Goal: Task Accomplishment & Management: Complete application form

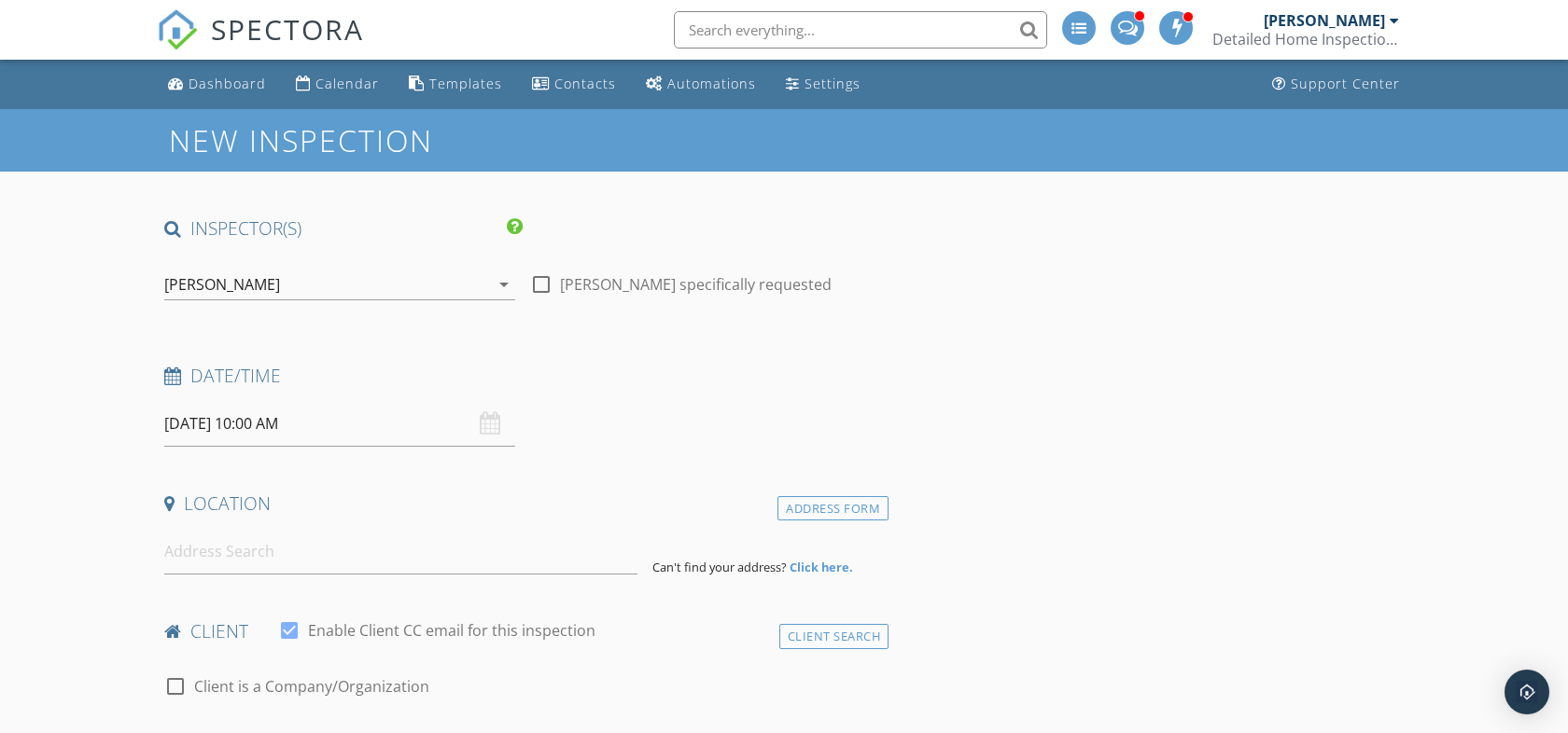
click at [356, 288] on div "[PERSON_NAME]" at bounding box center [326, 285] width 325 height 29
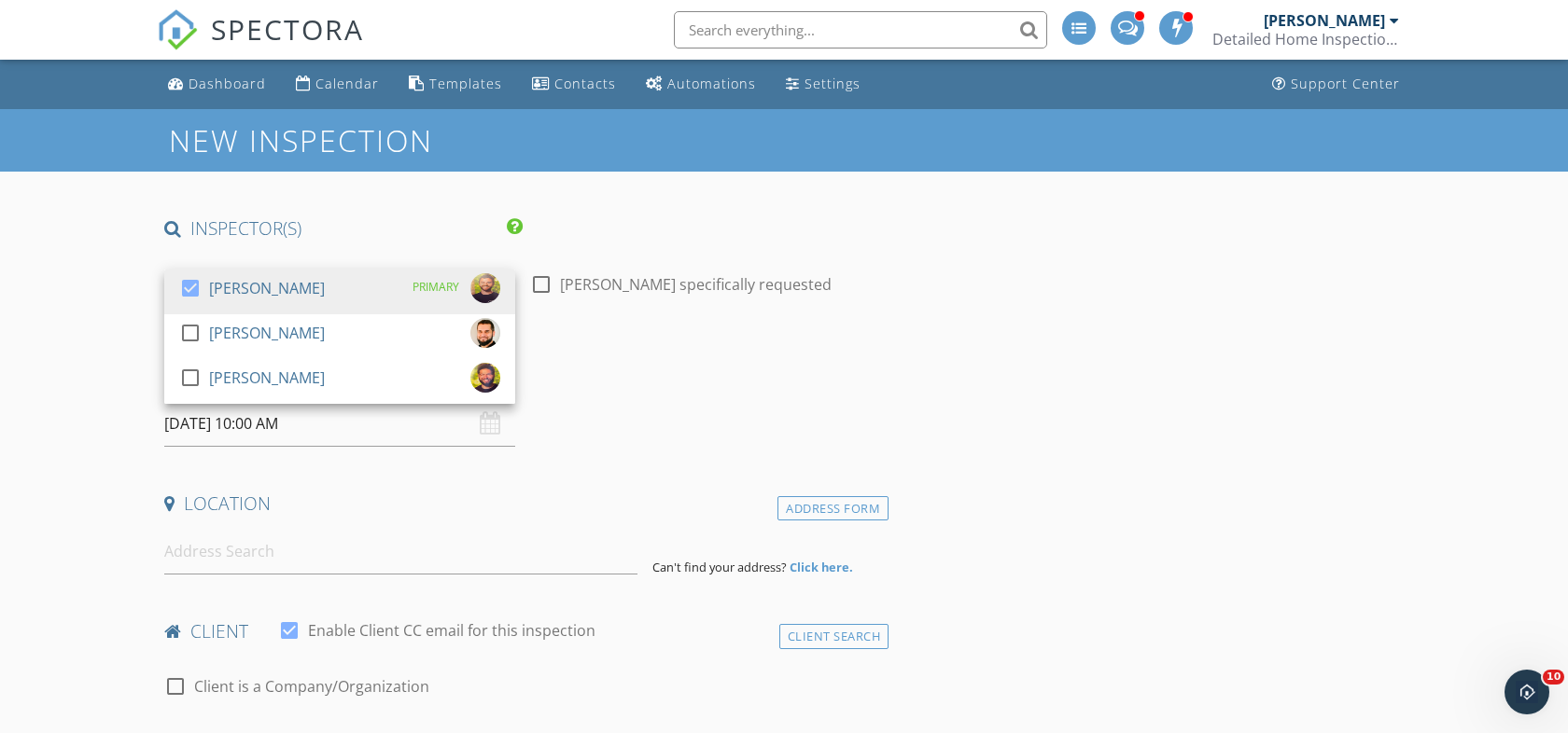
click at [356, 288] on div "check_box Tyler Mizeres PRIMARY" at bounding box center [339, 291] width 321 height 37
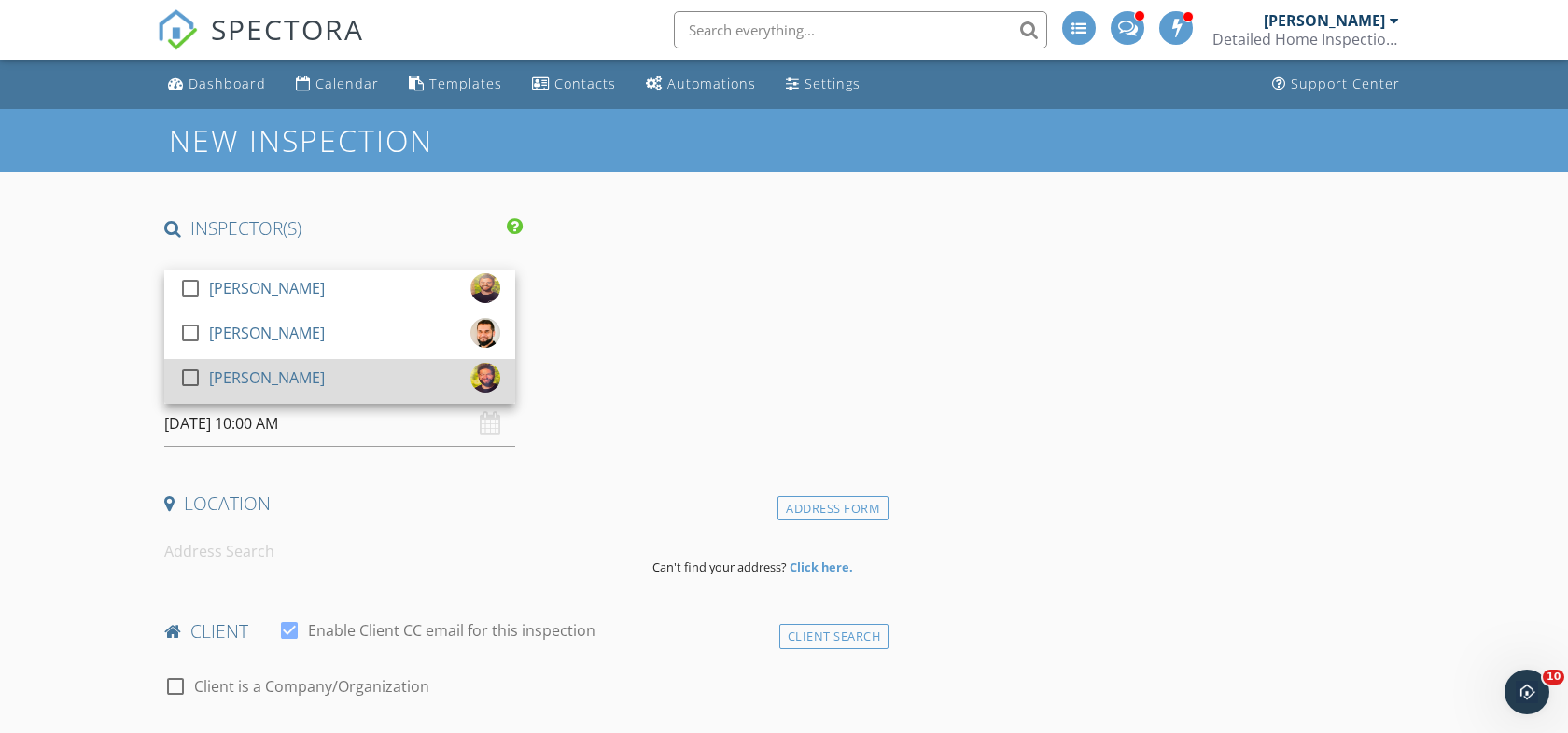
click at [331, 367] on div "check_box_outline_blank Nick Lombardy" at bounding box center [339, 382] width 321 height 37
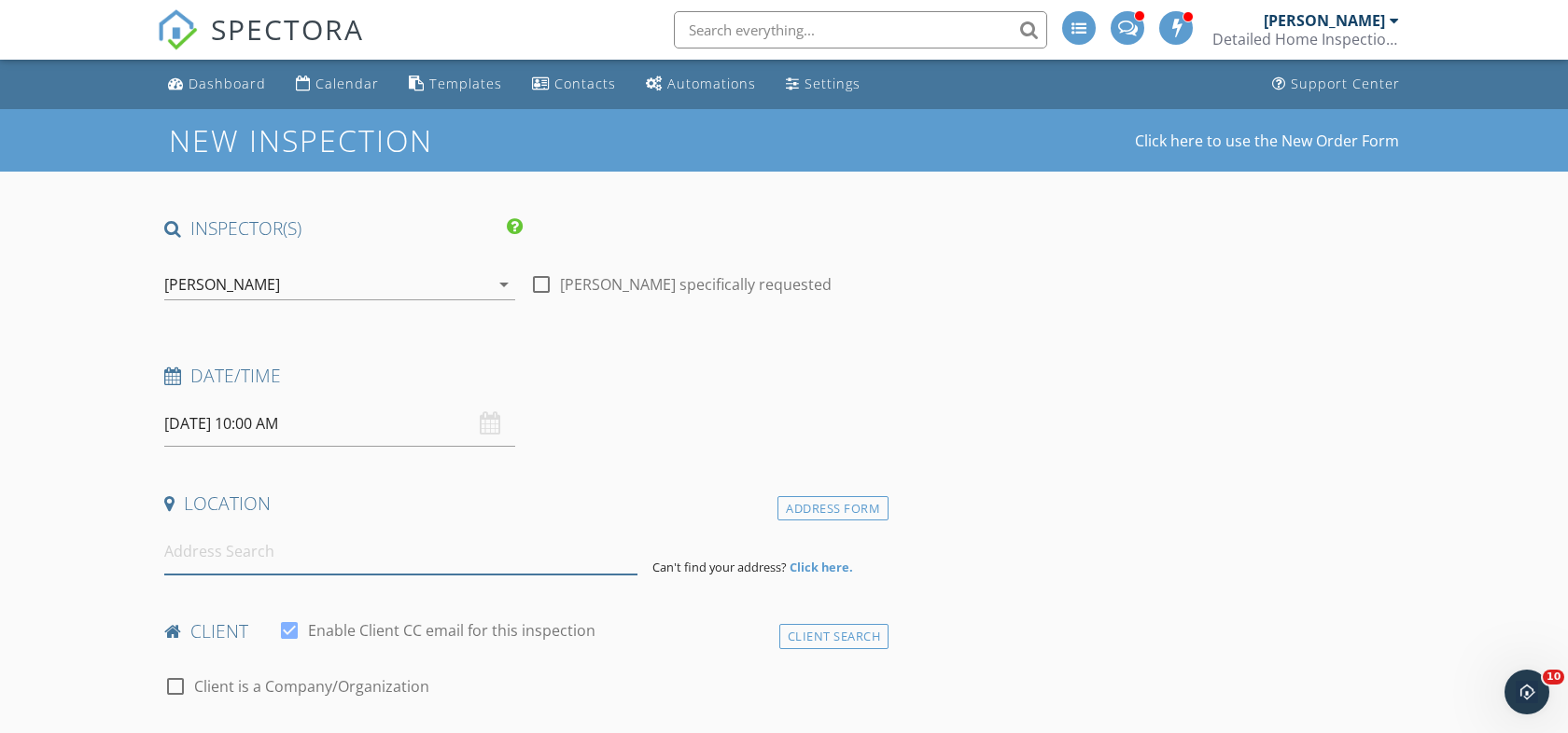
click at [273, 551] on input at bounding box center [401, 551] width 473 height 46
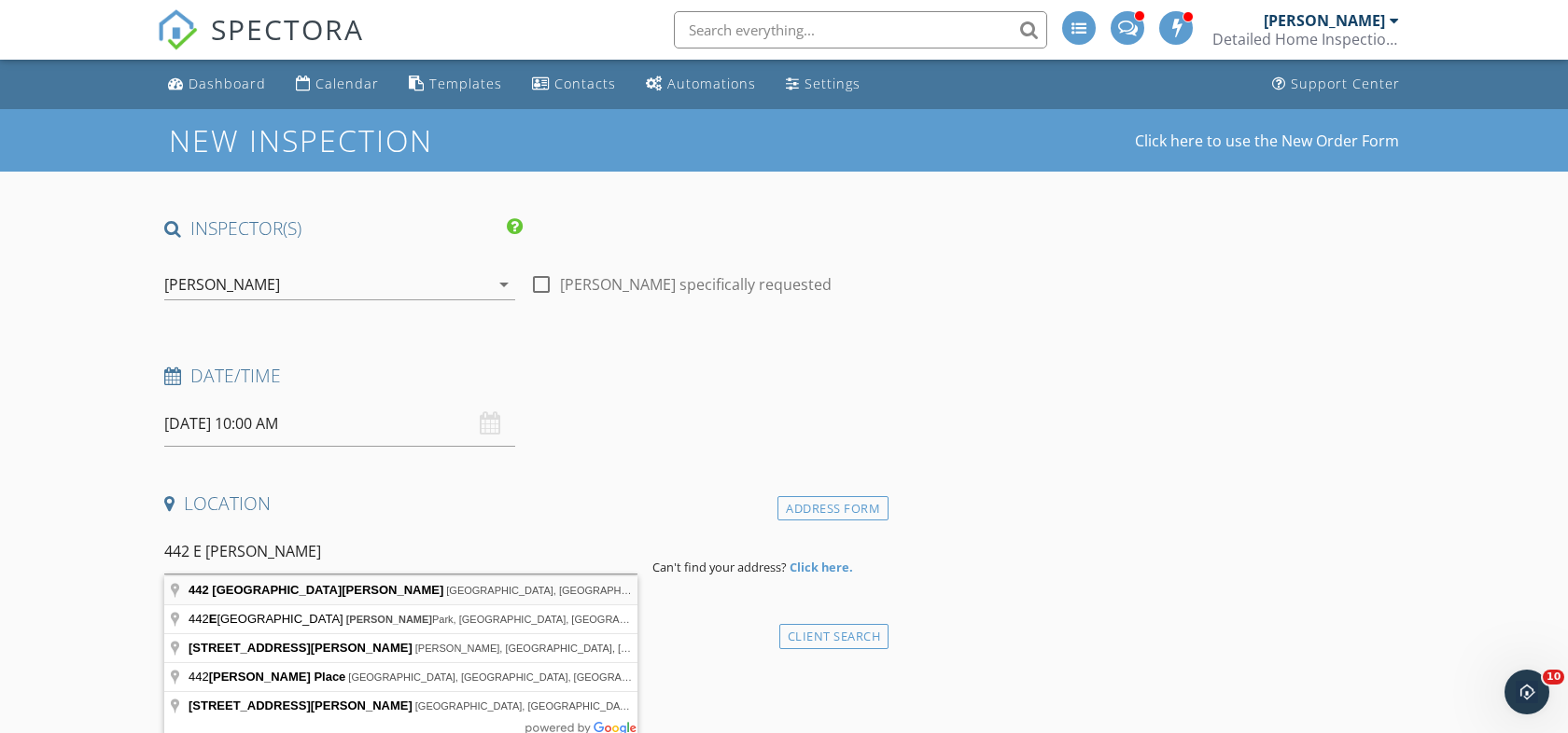
type input "442 East Thornton Street, Akron, OH, USA"
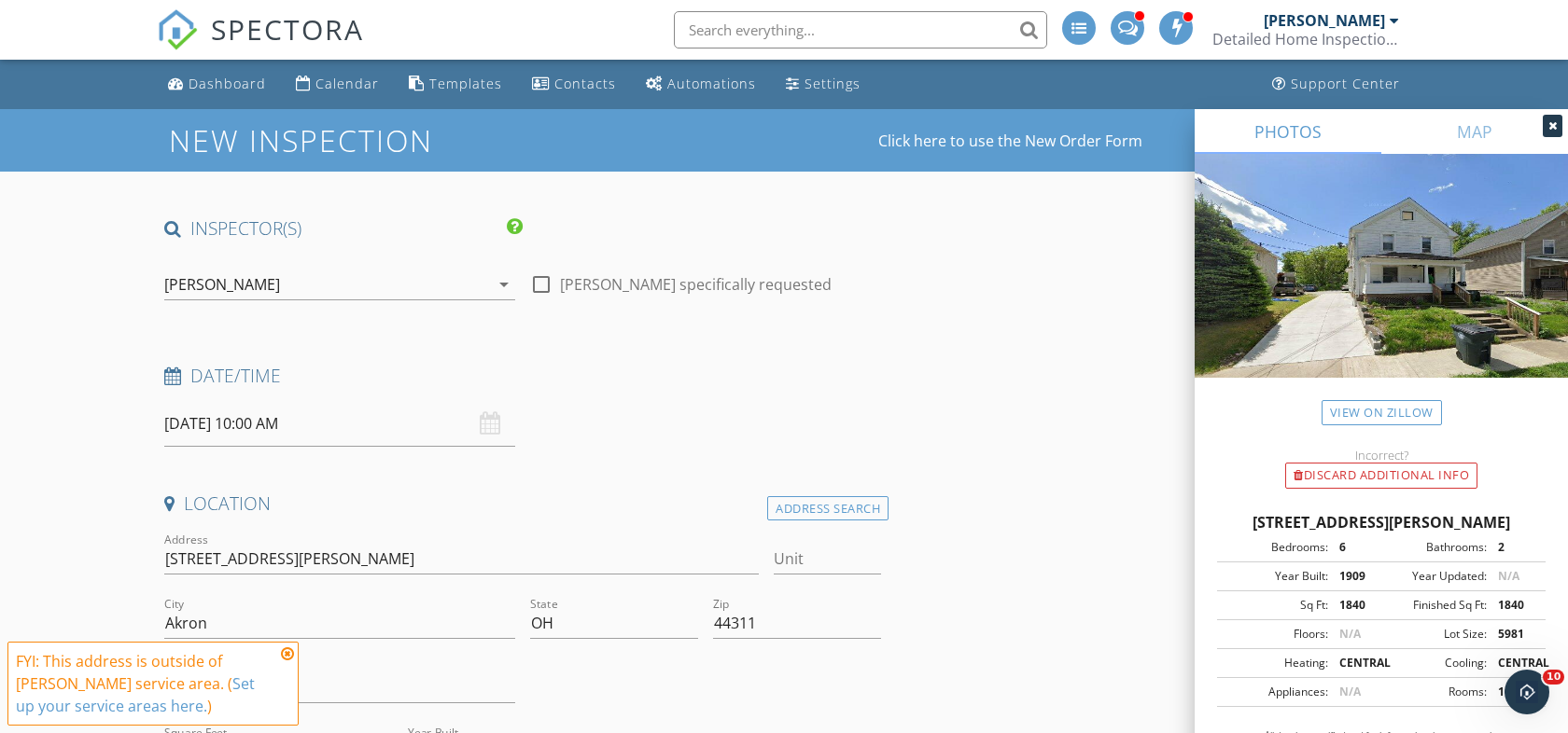
click at [284, 651] on icon at bounding box center [287, 654] width 13 height 15
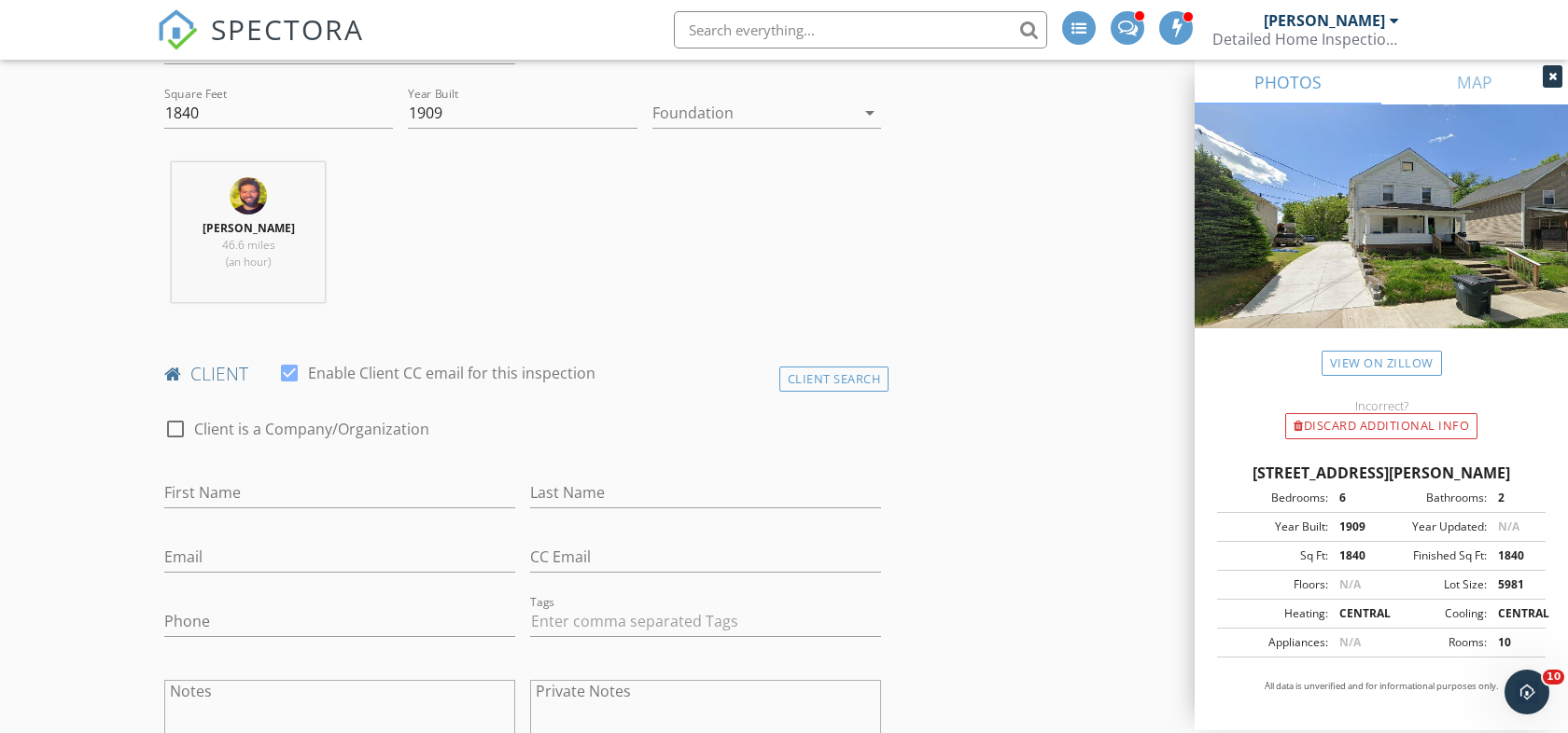
scroll to position [643, 0]
click at [834, 361] on h4 "client" at bounding box center [522, 370] width 717 height 25
click at [841, 368] on div "Client Search" at bounding box center [835, 376] width 110 height 26
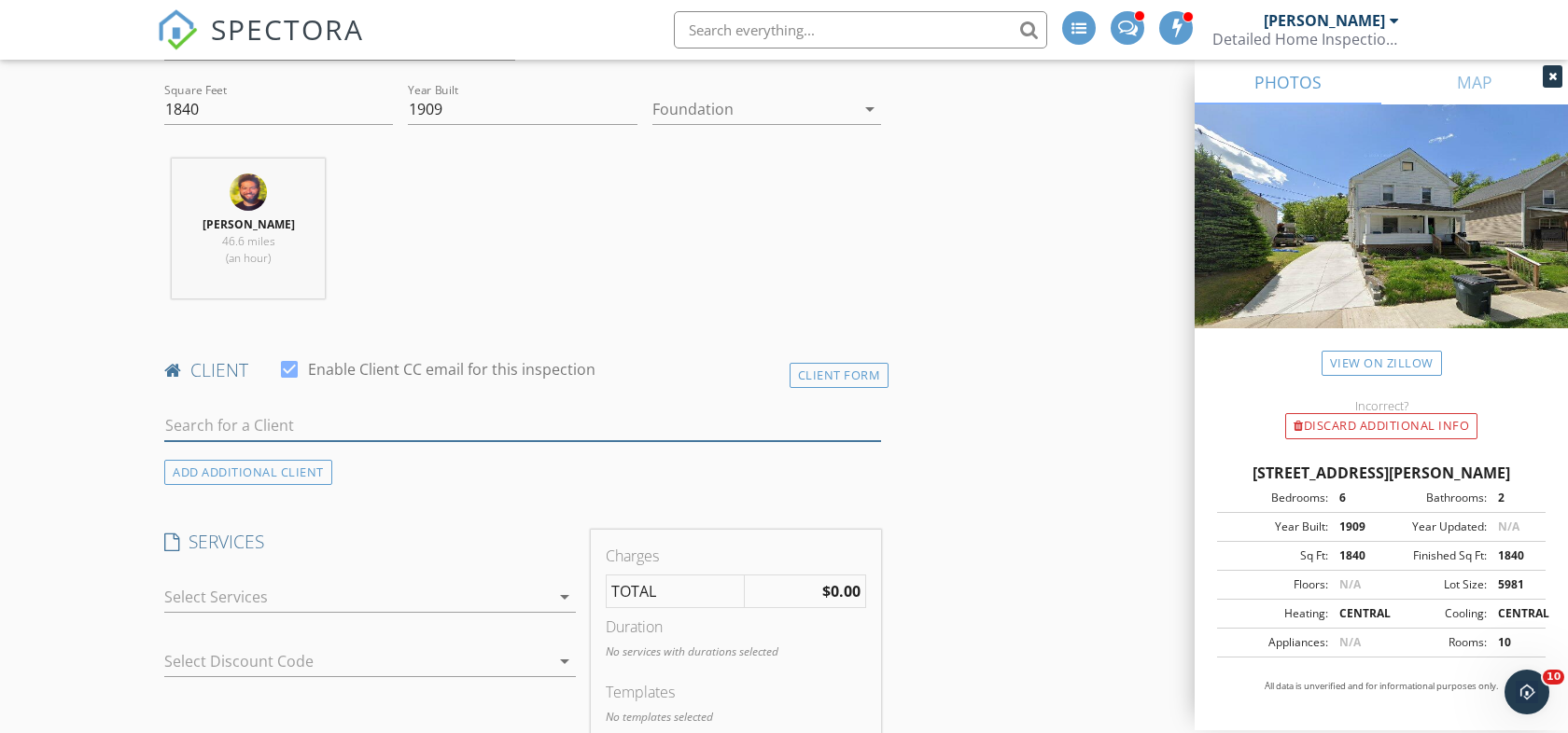
click at [492, 430] on input "text" at bounding box center [522, 425] width 717 height 30
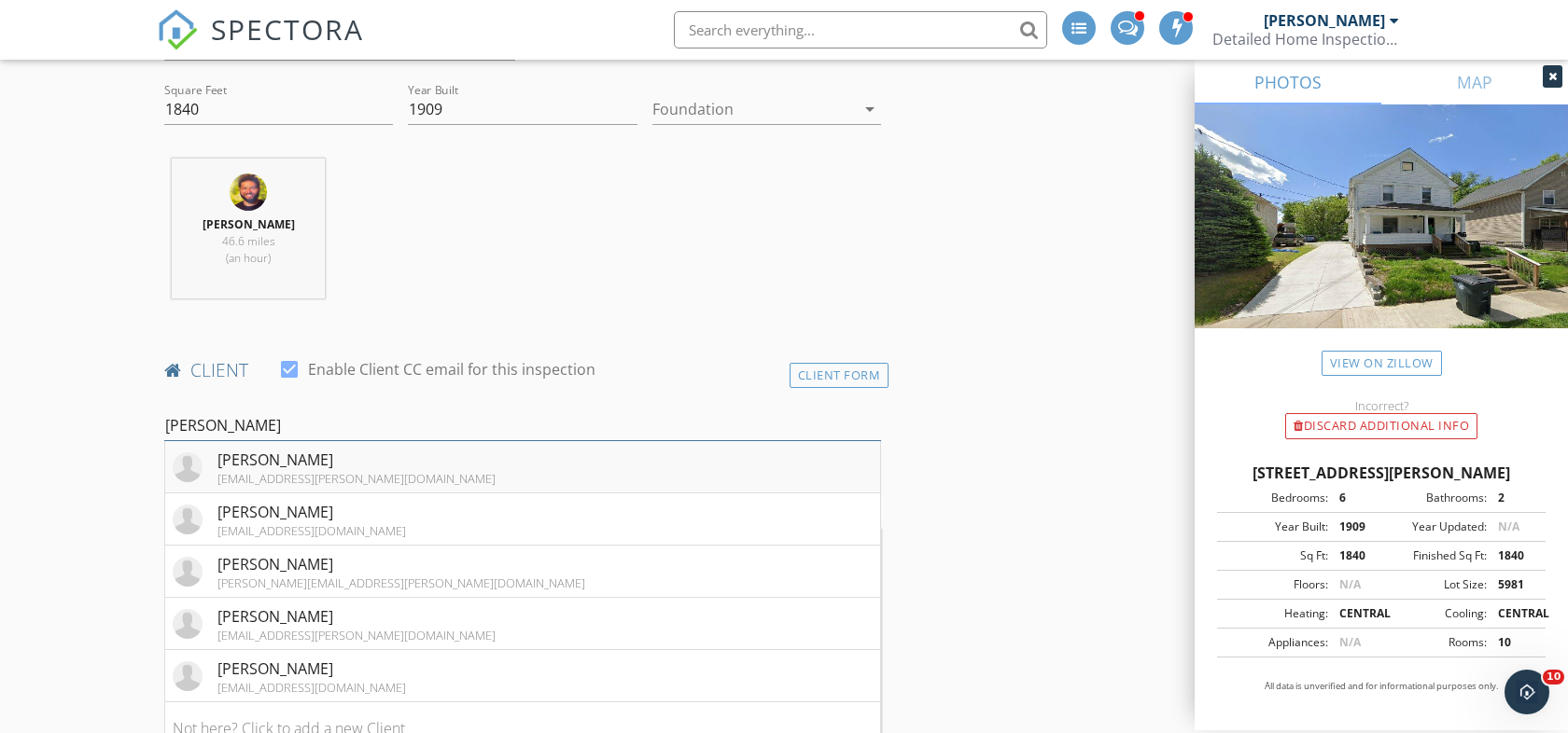
type input "[PERSON_NAME]"
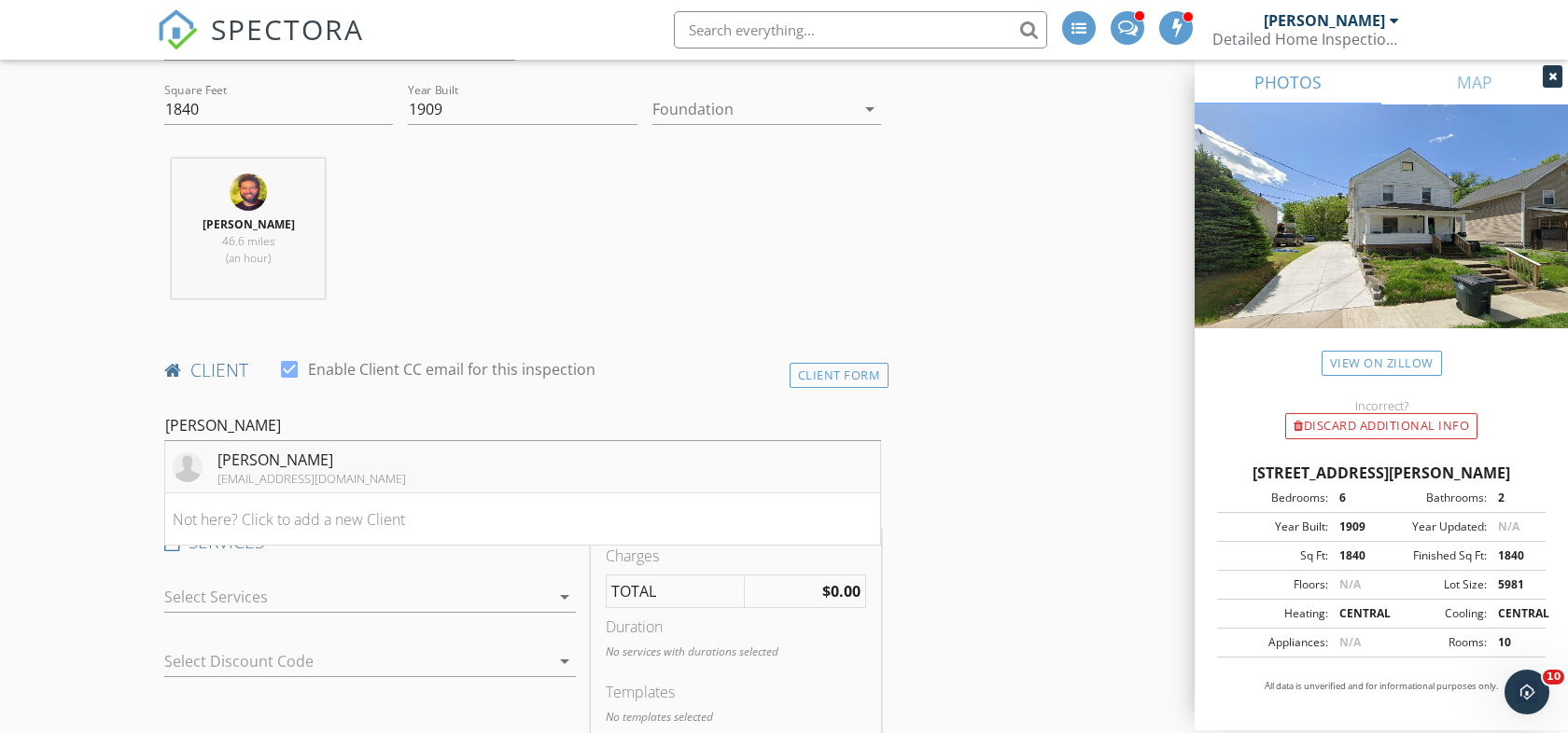
click at [291, 471] on div "[EMAIL_ADDRESS][DOMAIN_NAME]" at bounding box center [311, 478] width 189 height 15
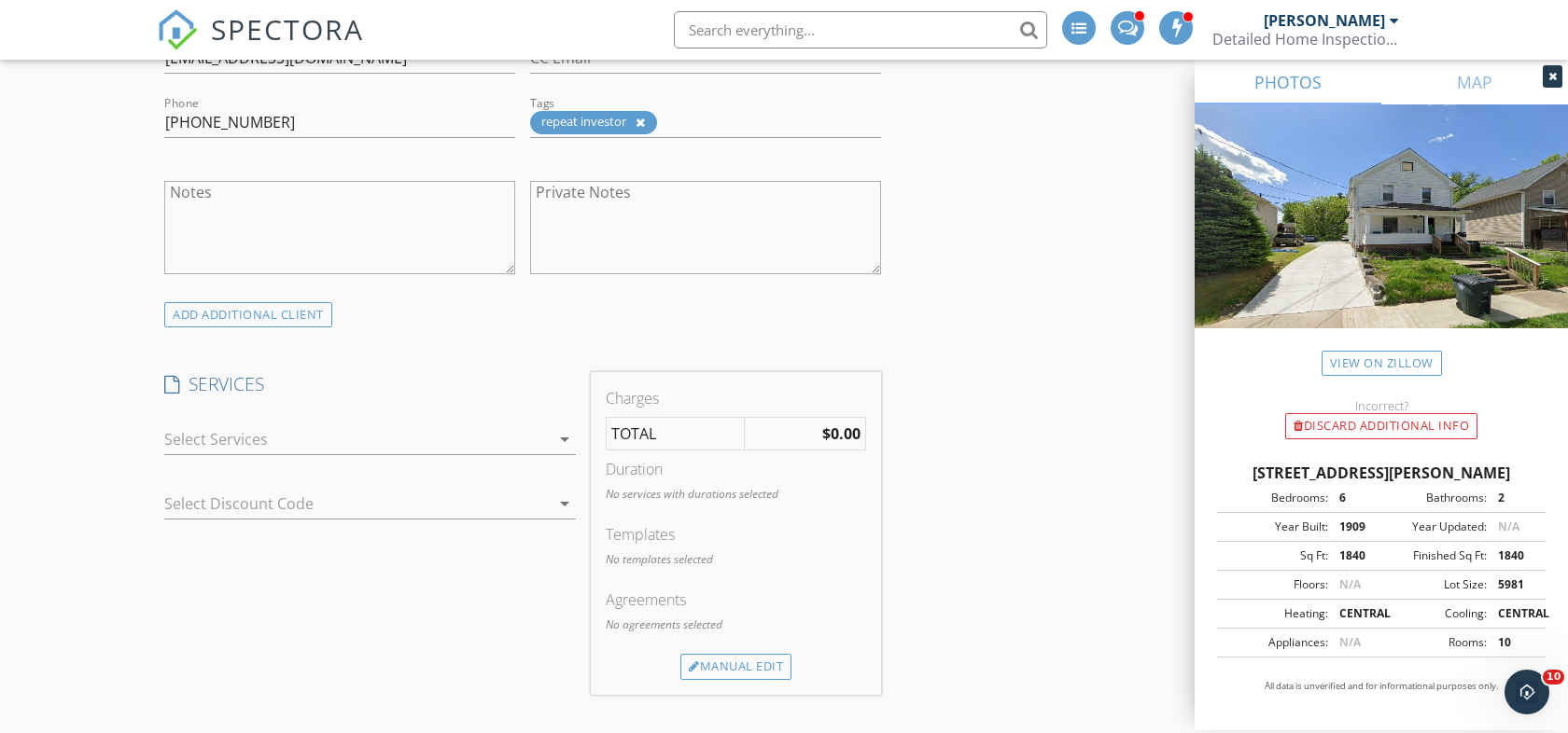
scroll to position [1140, 0]
click at [361, 446] on div at bounding box center [356, 438] width 386 height 29
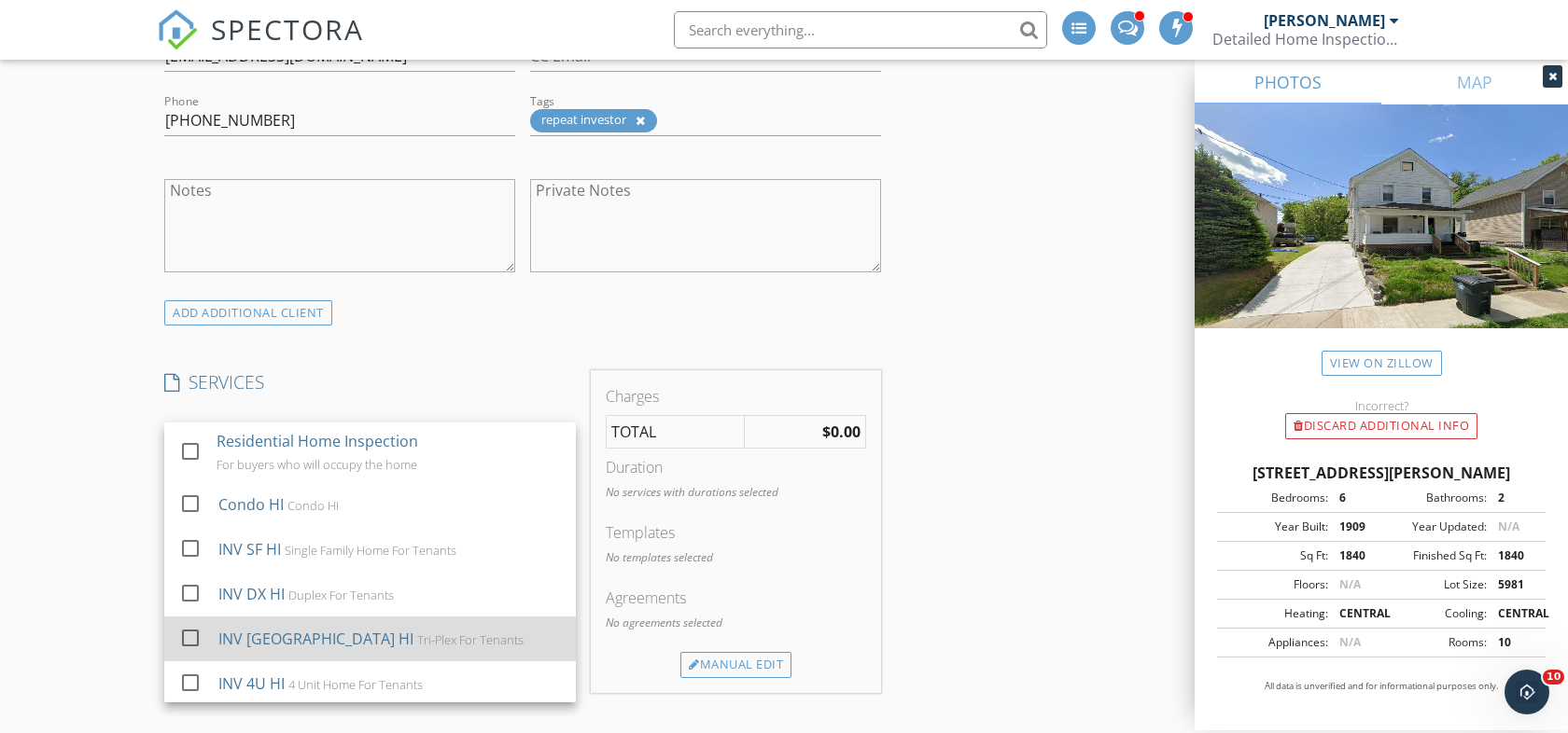
click at [278, 650] on div "INV [GEOGRAPHIC_DATA] HI" at bounding box center [315, 639] width 195 height 23
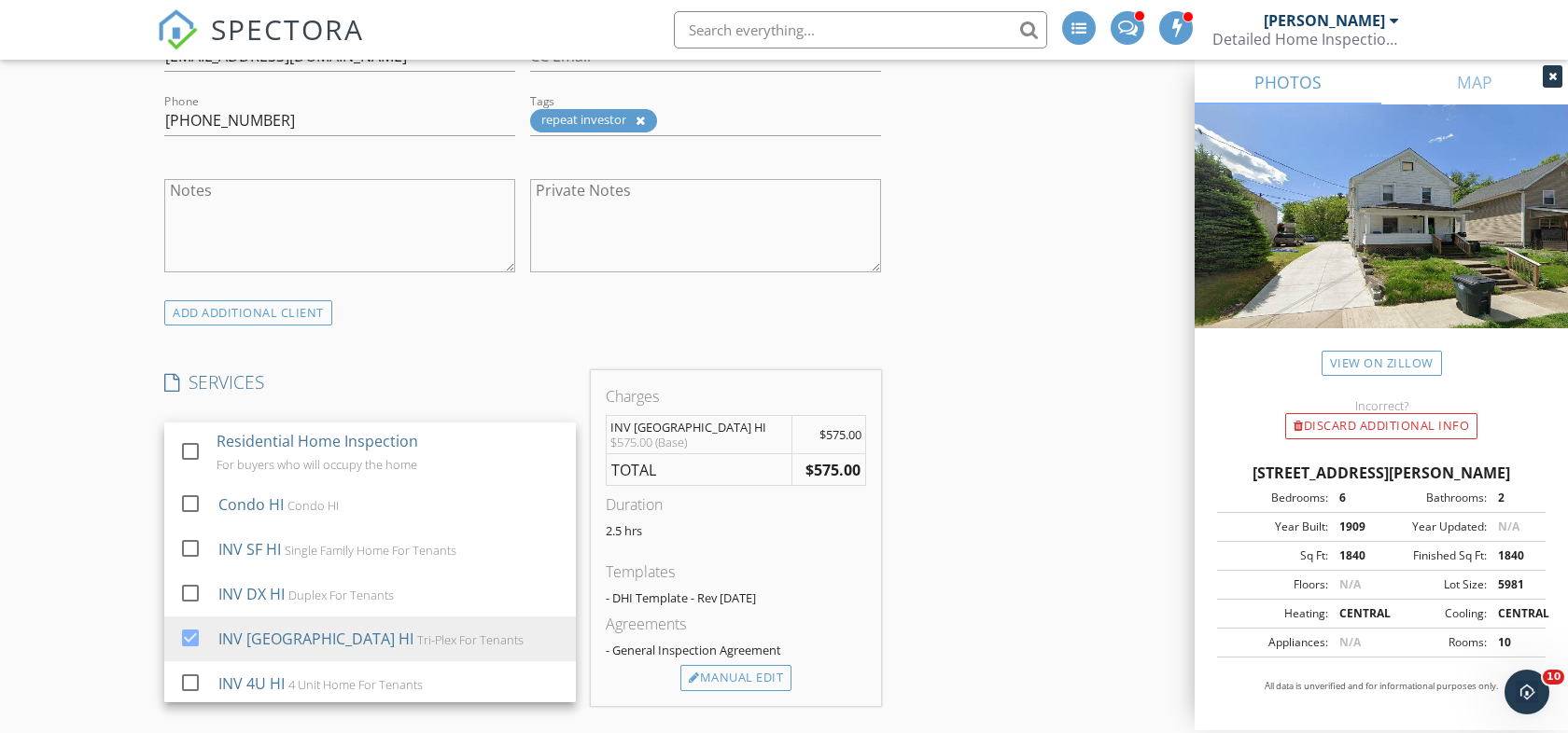
click at [55, 509] on div "New Inspection Click here to use the New Order Form INSPECTOR(S) check_box_outl…" at bounding box center [784, 645] width 1568 height 3350
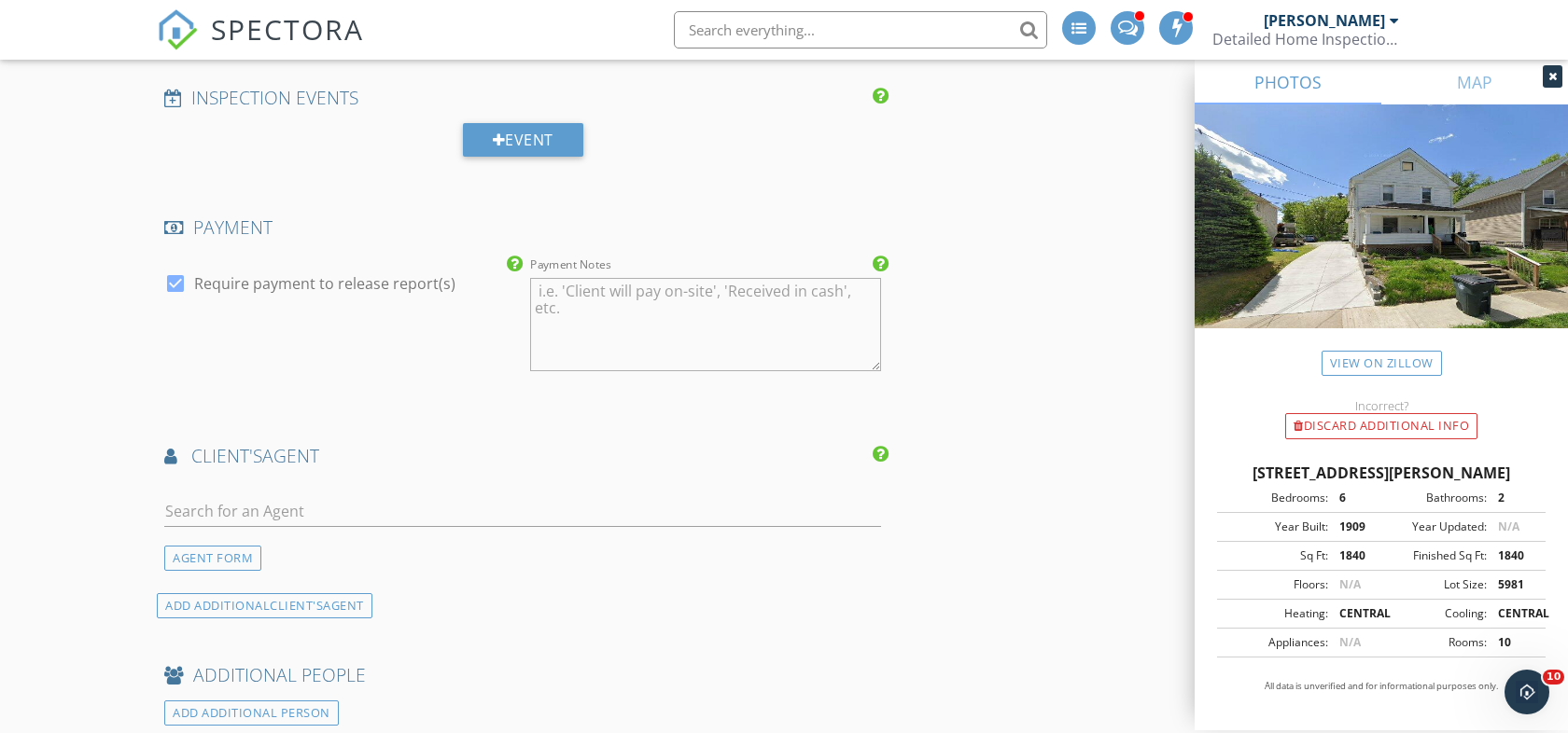
scroll to position [1807, 0]
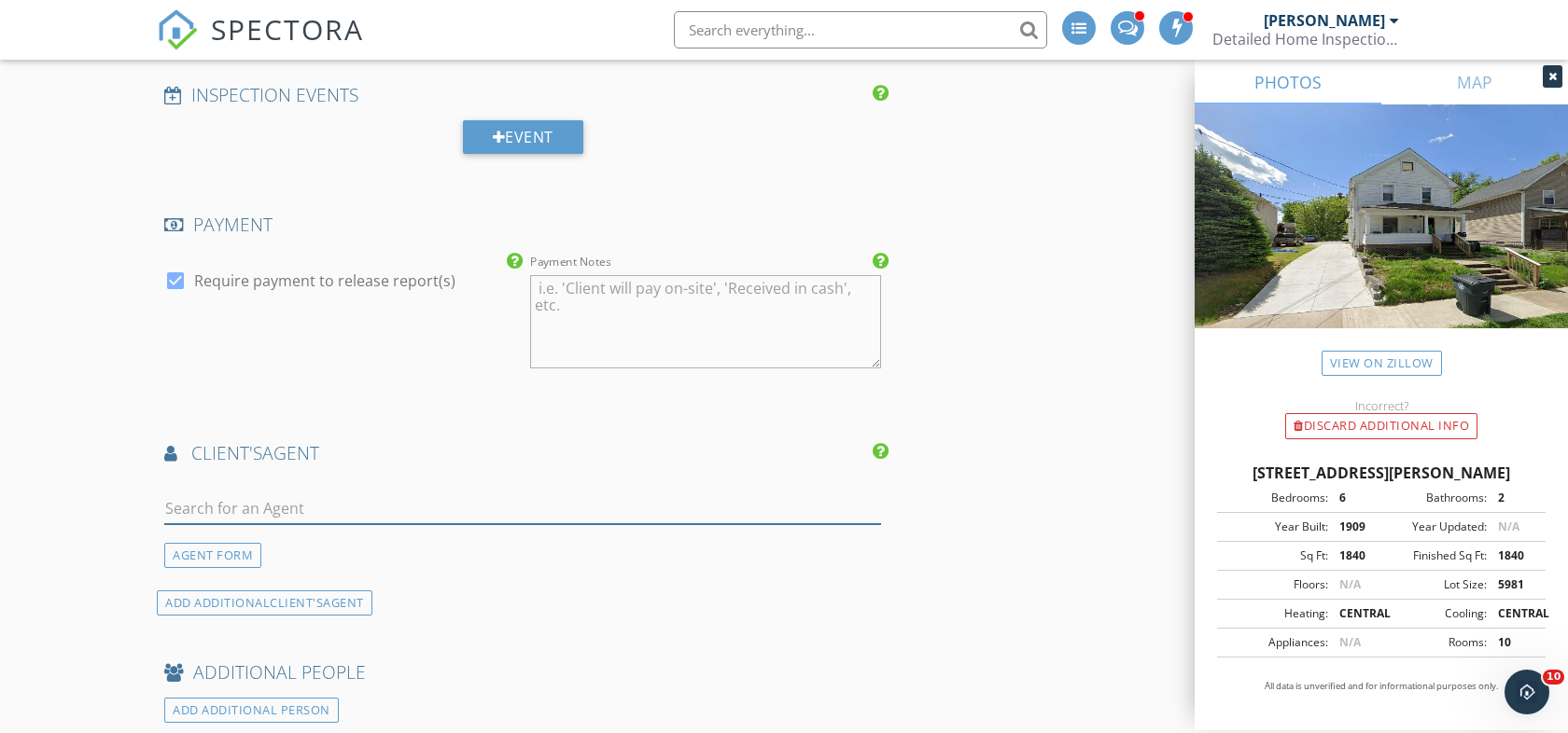
click at [244, 500] on input "text" at bounding box center [522, 508] width 717 height 30
type input "Pete K"
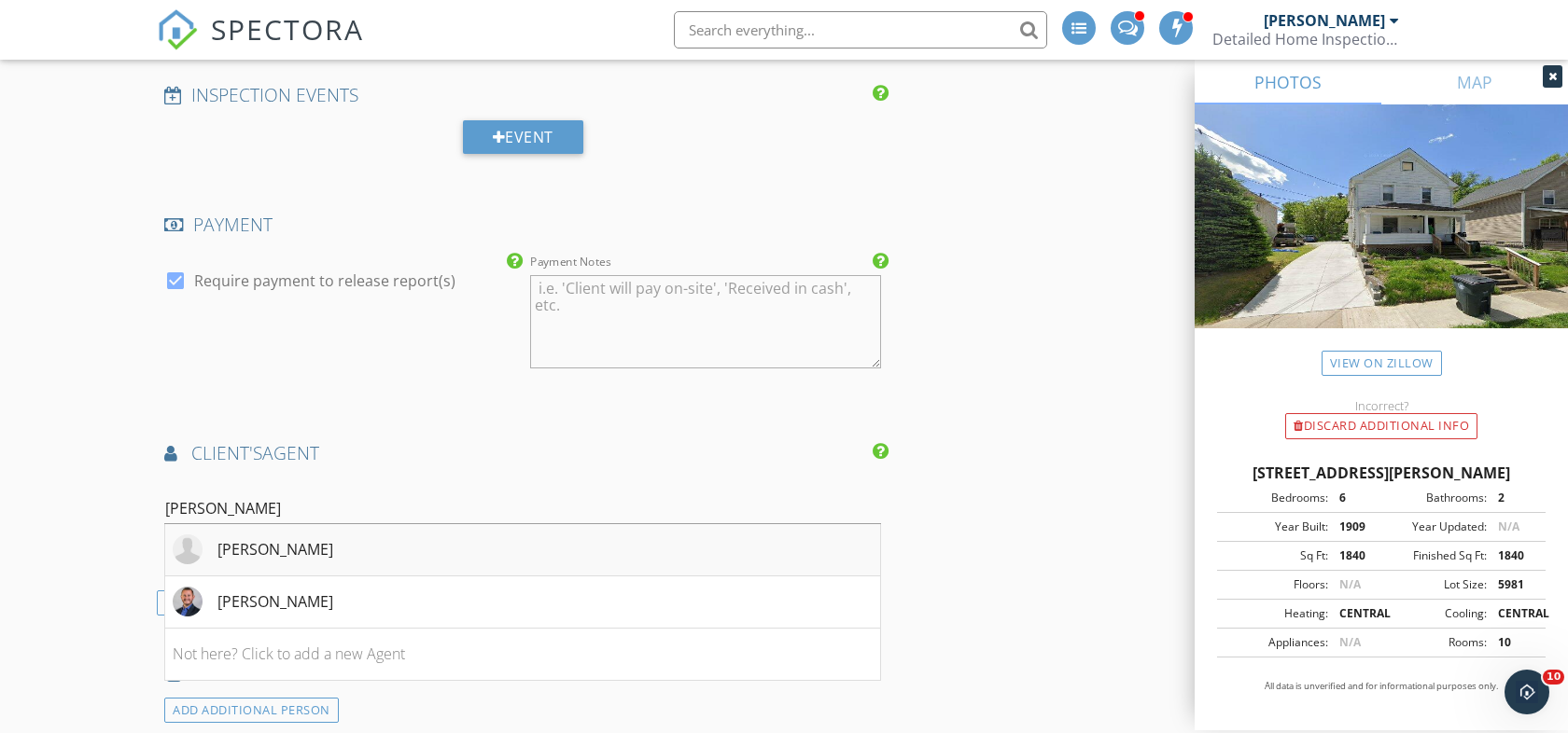
click at [278, 554] on div "[PERSON_NAME]" at bounding box center [275, 549] width 116 height 23
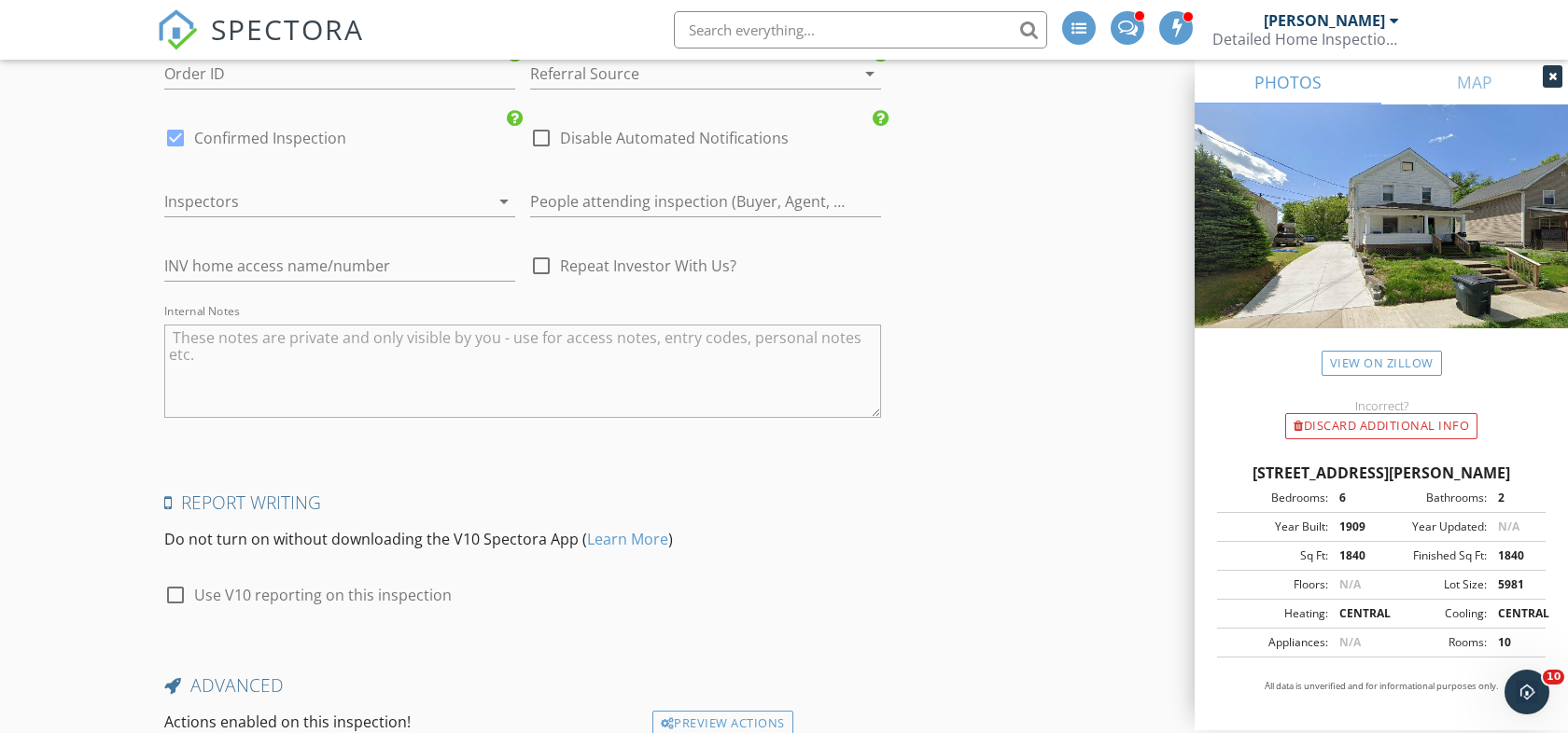
scroll to position [3080, 0]
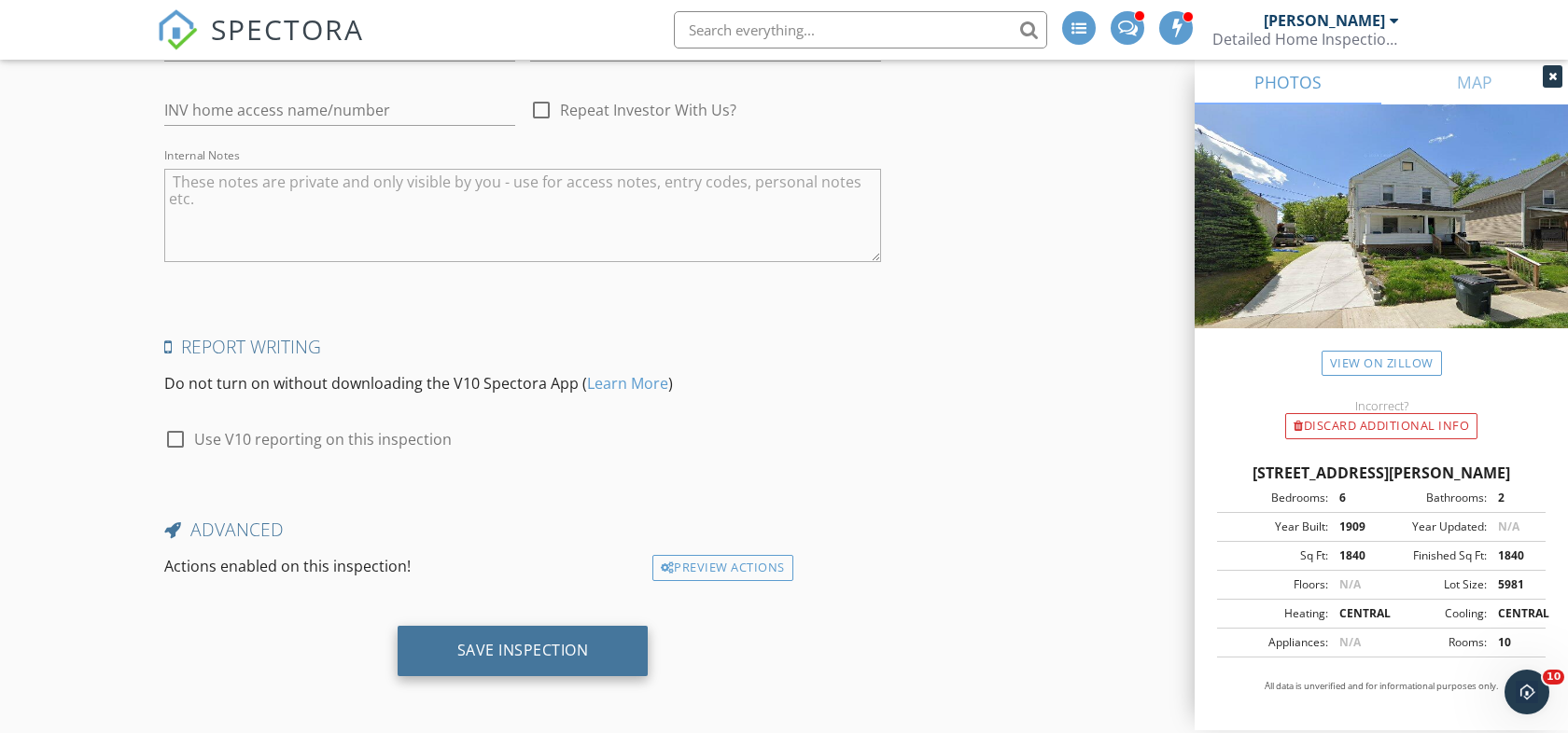
click at [536, 636] on div "Save Inspection" at bounding box center [523, 651] width 251 height 50
